Goal: Browse casually: Explore the website without a specific task or goal

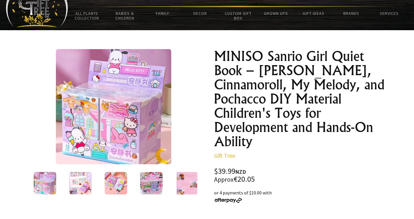
scroll to position [28, 0]
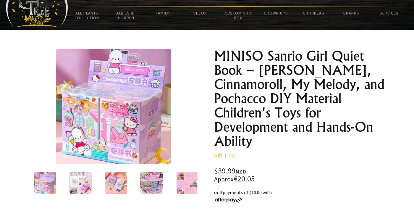
click at [40, 170] on div "1 /11" at bounding box center [113, 122] width 173 height 146
click at [50, 184] on img at bounding box center [45, 183] width 22 height 22
click at [82, 181] on img at bounding box center [80, 183] width 22 height 22
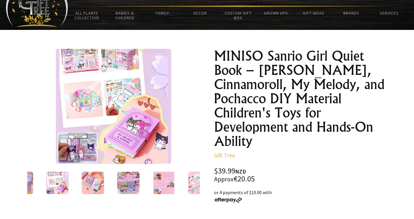
click at [91, 185] on img at bounding box center [93, 183] width 22 height 22
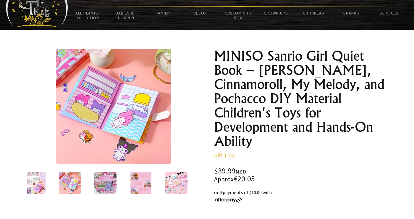
click at [111, 182] on img at bounding box center [105, 183] width 22 height 22
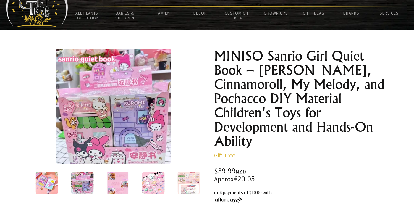
click at [124, 182] on img at bounding box center [118, 183] width 22 height 22
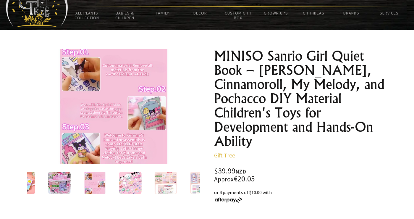
click at [126, 183] on img at bounding box center [130, 183] width 22 height 22
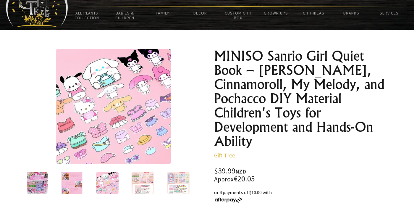
click at [141, 182] on img at bounding box center [143, 183] width 22 height 22
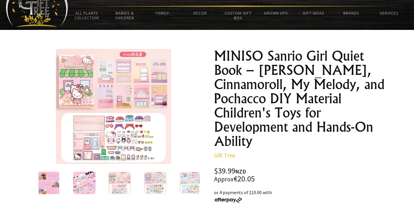
click at [155, 190] on img at bounding box center [155, 183] width 22 height 22
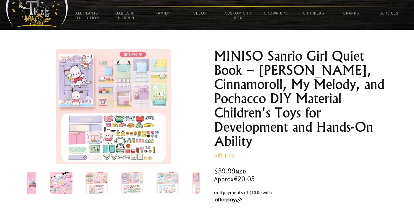
click at [93, 187] on img at bounding box center [96, 183] width 22 height 22
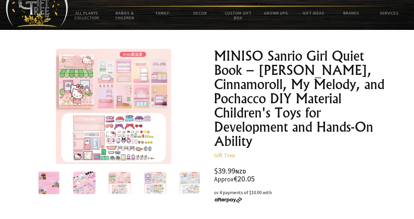
click at [152, 186] on img at bounding box center [155, 183] width 22 height 22
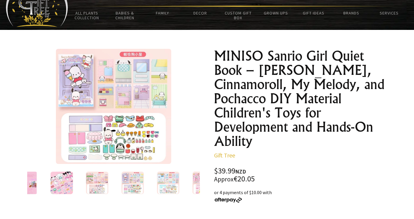
click at [165, 189] on img at bounding box center [168, 183] width 22 height 22
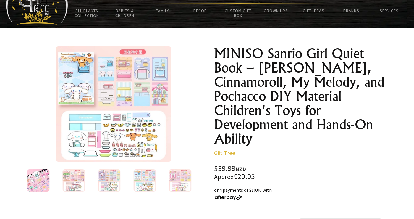
scroll to position [26, 0]
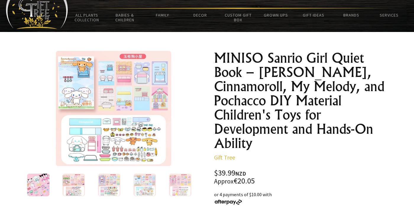
click at [93, 151] on img at bounding box center [113, 108] width 115 height 115
